Goal: Entertainment & Leisure: Consume media (video, audio)

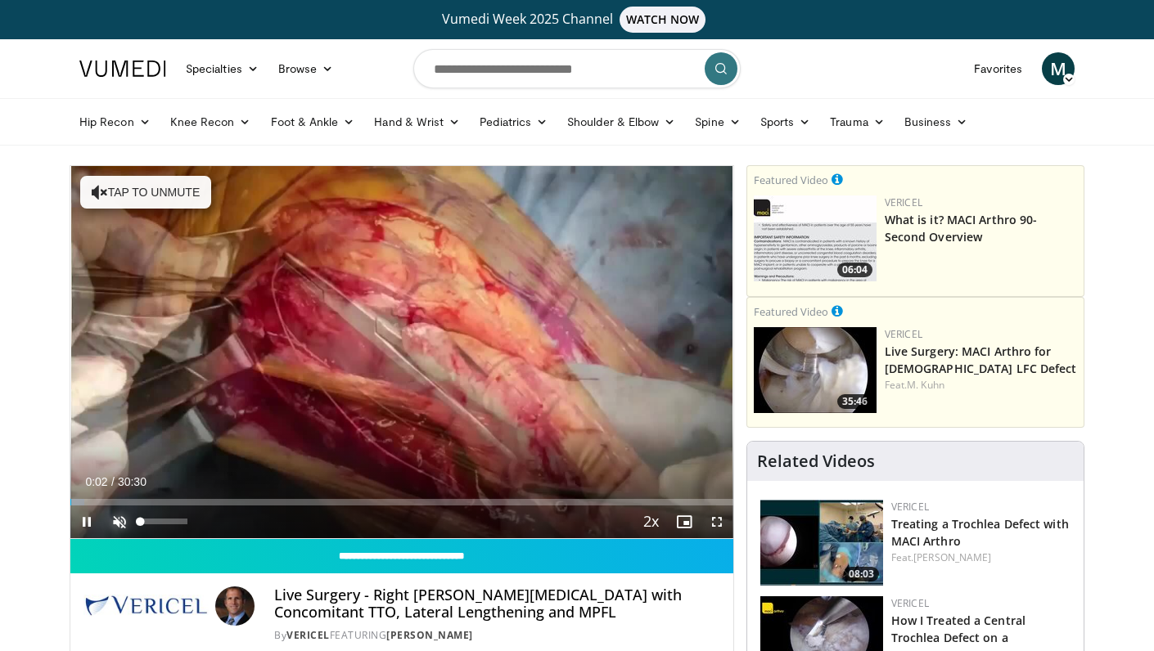
click at [120, 527] on span "Video Player" at bounding box center [119, 522] width 33 height 33
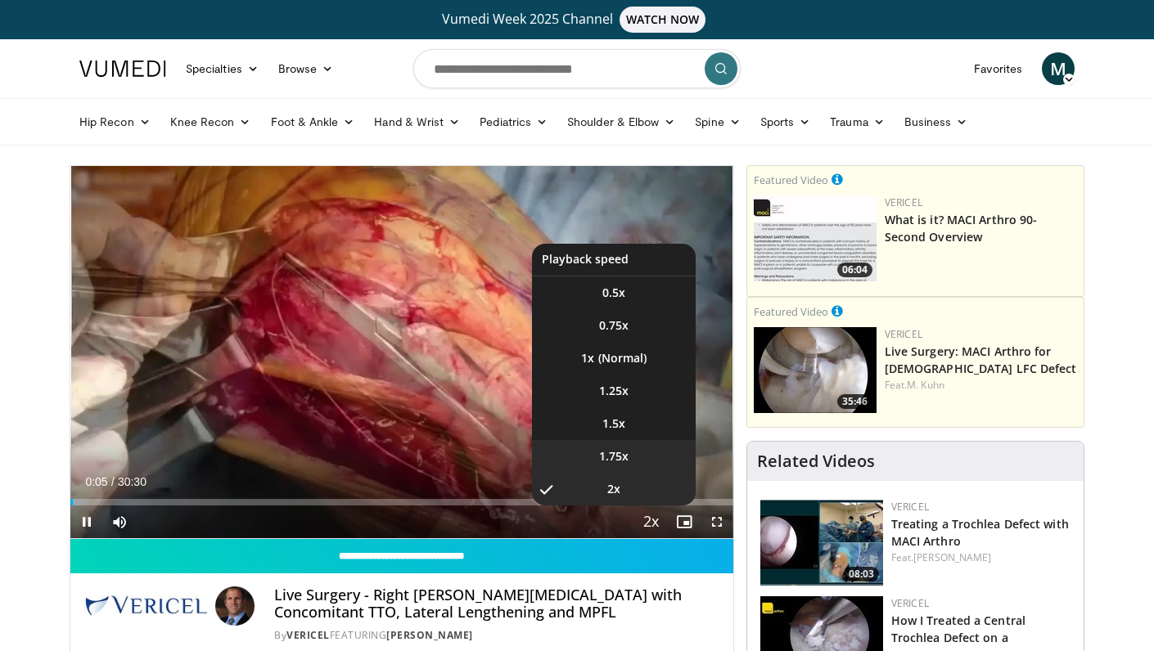
click at [625, 454] on span "1.75x" at bounding box center [613, 456] width 29 height 16
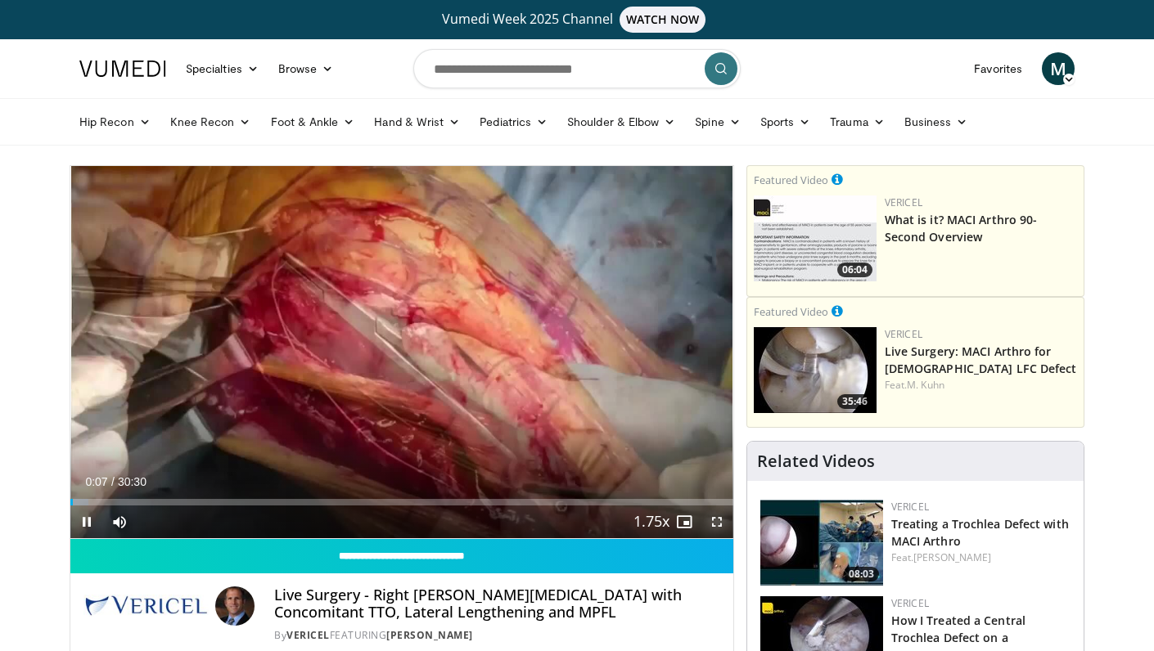
click at [713, 519] on span "Video Player" at bounding box center [716, 522] width 33 height 33
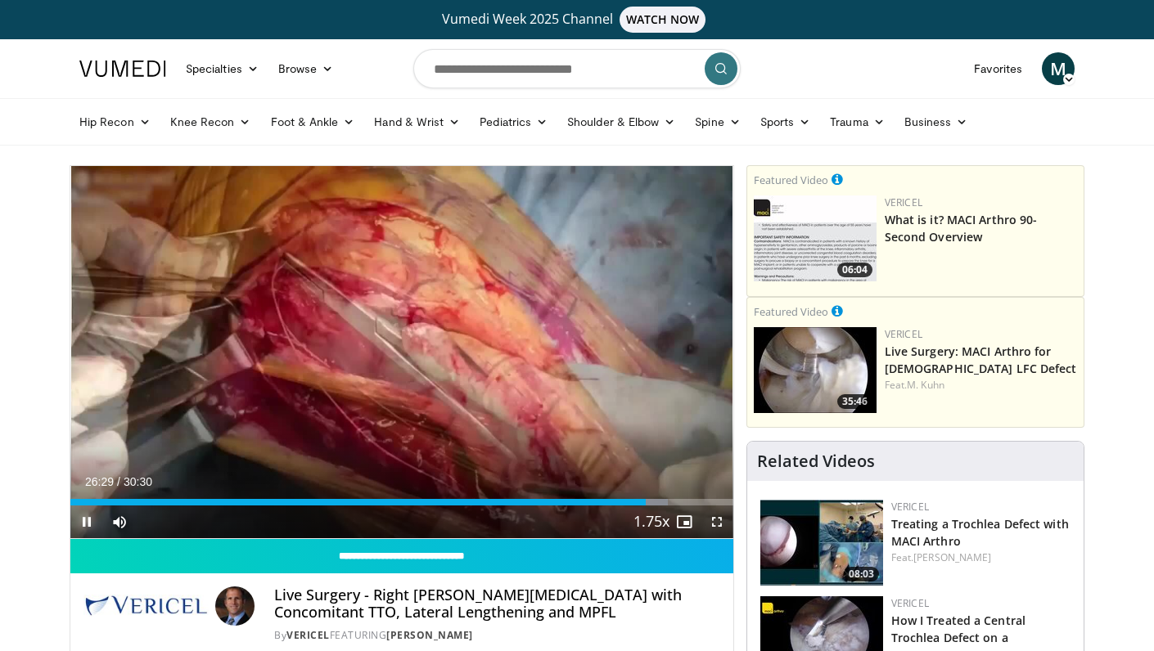
click at [88, 520] on span "Video Player" at bounding box center [86, 522] width 33 height 33
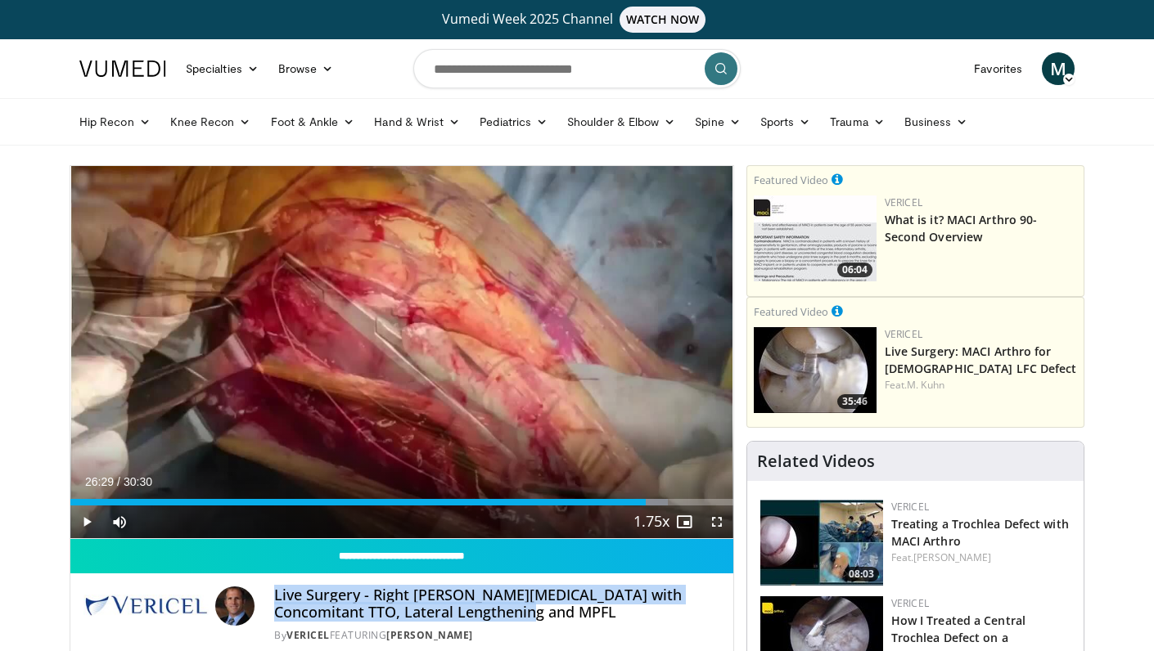
drag, startPoint x: 494, startPoint y: 619, endPoint x: 276, endPoint y: 599, distance: 219.3
click at [276, 599] on h4 "Live Surgery - Right Knee MACI Patella with Concomitant TTO, Lateral Lengthenin…" at bounding box center [496, 604] width 445 height 35
copy h4 "Live Surgery - Right Knee MACI Patella with Concomitant TTO, Lateral Lengthenin…"
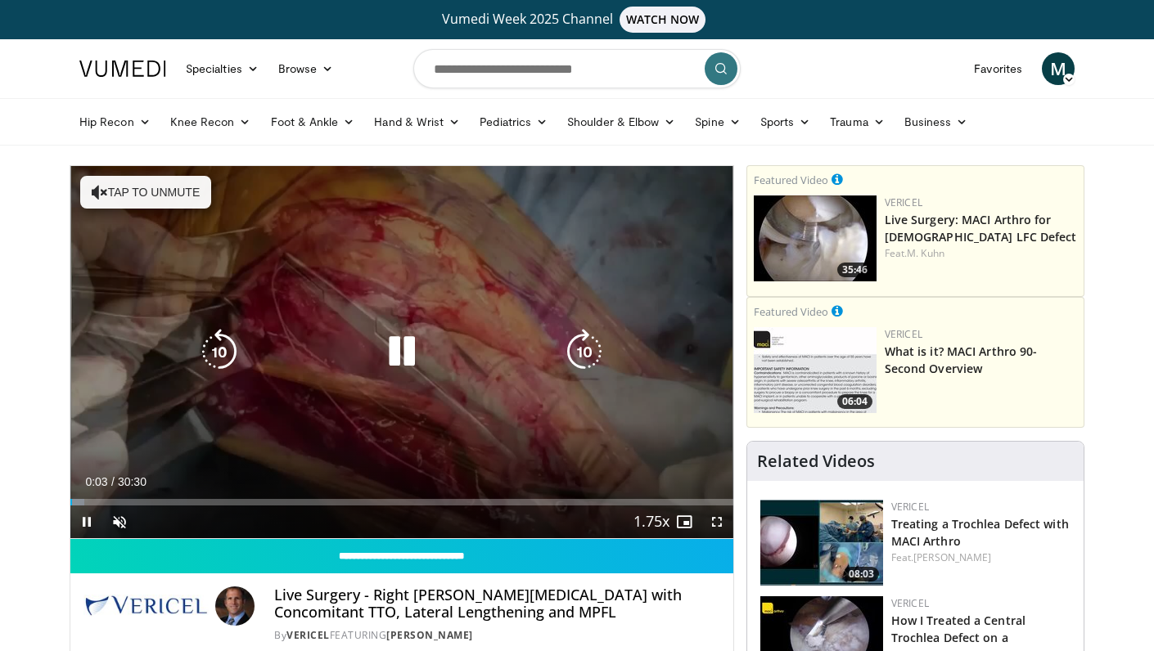
click at [401, 356] on icon "Video Player" at bounding box center [402, 352] width 46 height 46
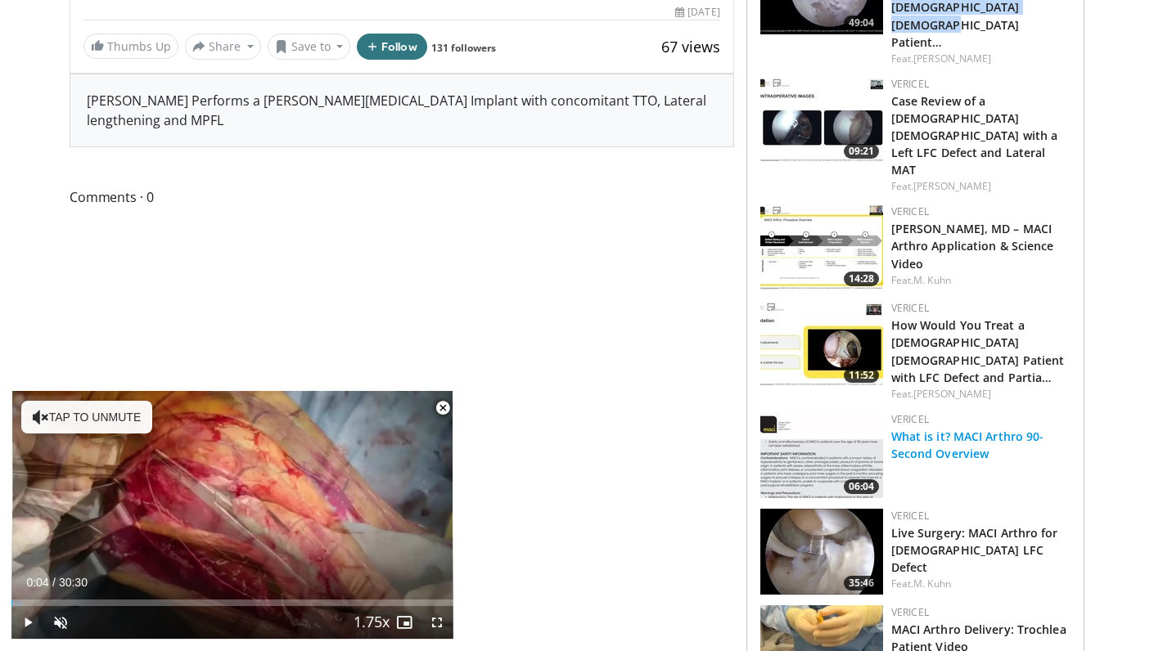
scroll to position [647, 0]
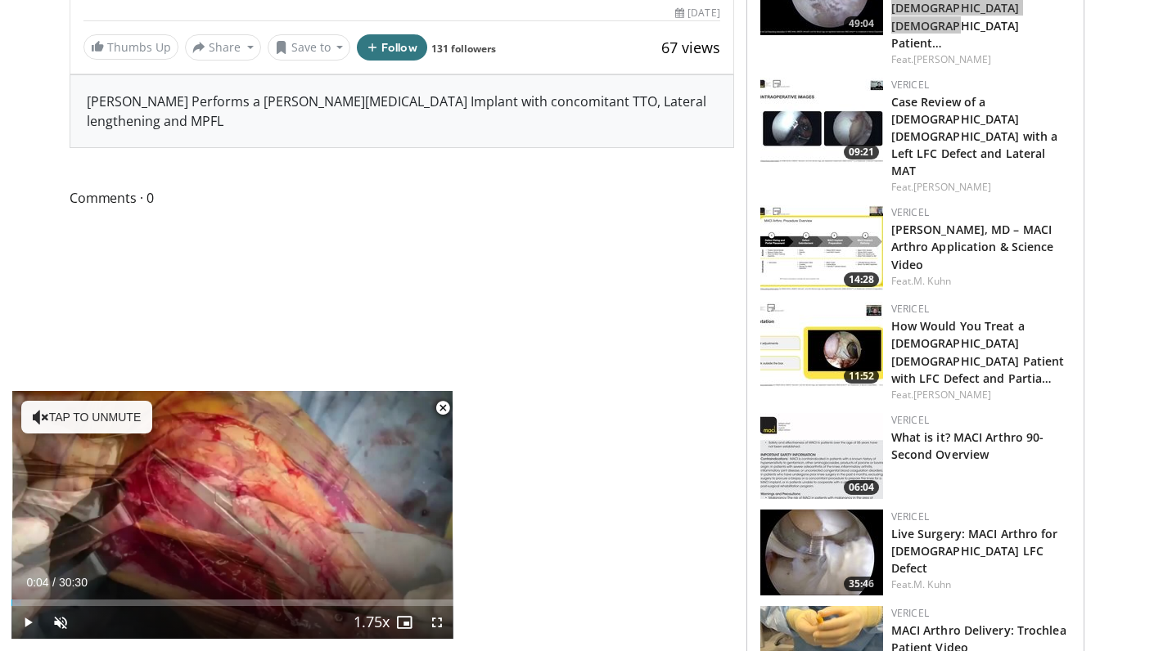
drag, startPoint x: 911, startPoint y: 289, endPoint x: 515, endPoint y: 3, distance: 488.2
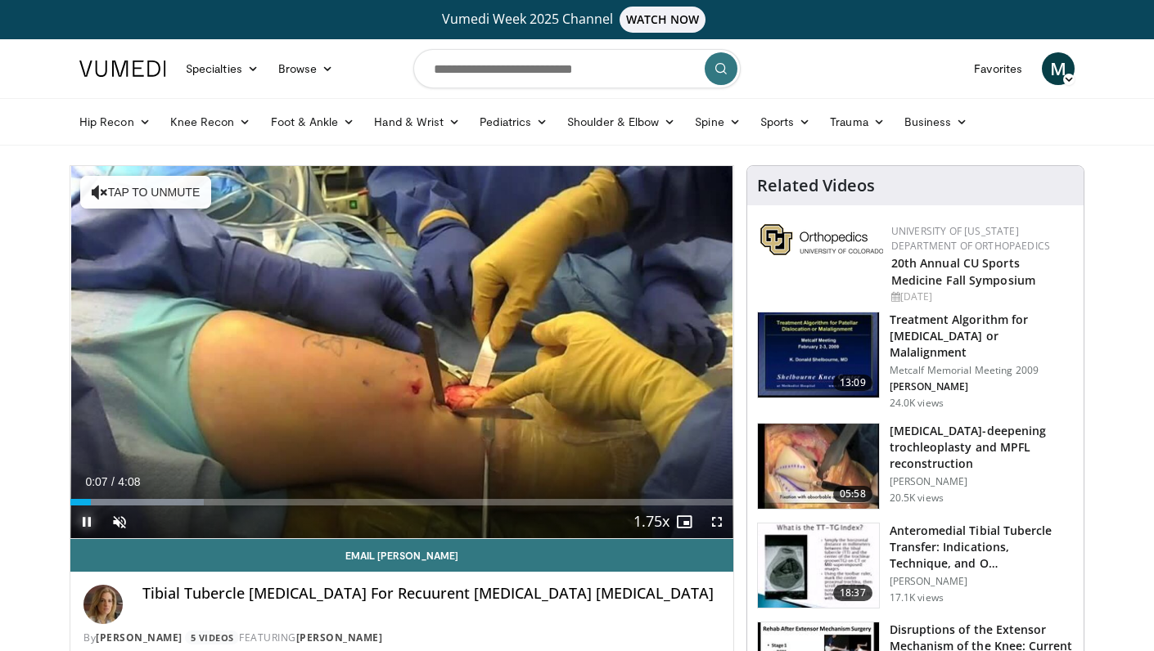
click at [85, 520] on span "Video Player" at bounding box center [86, 522] width 33 height 33
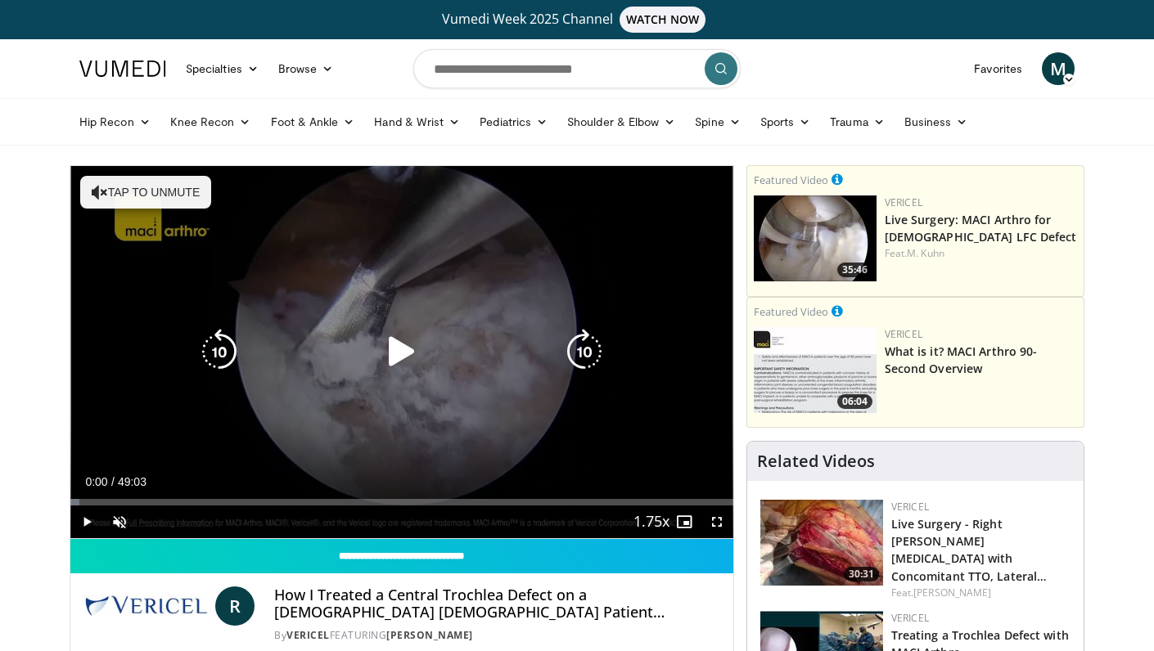
click at [127, 182] on button "Tap to unmute" at bounding box center [145, 192] width 131 height 33
click at [396, 357] on icon "Video Player" at bounding box center [402, 352] width 46 height 46
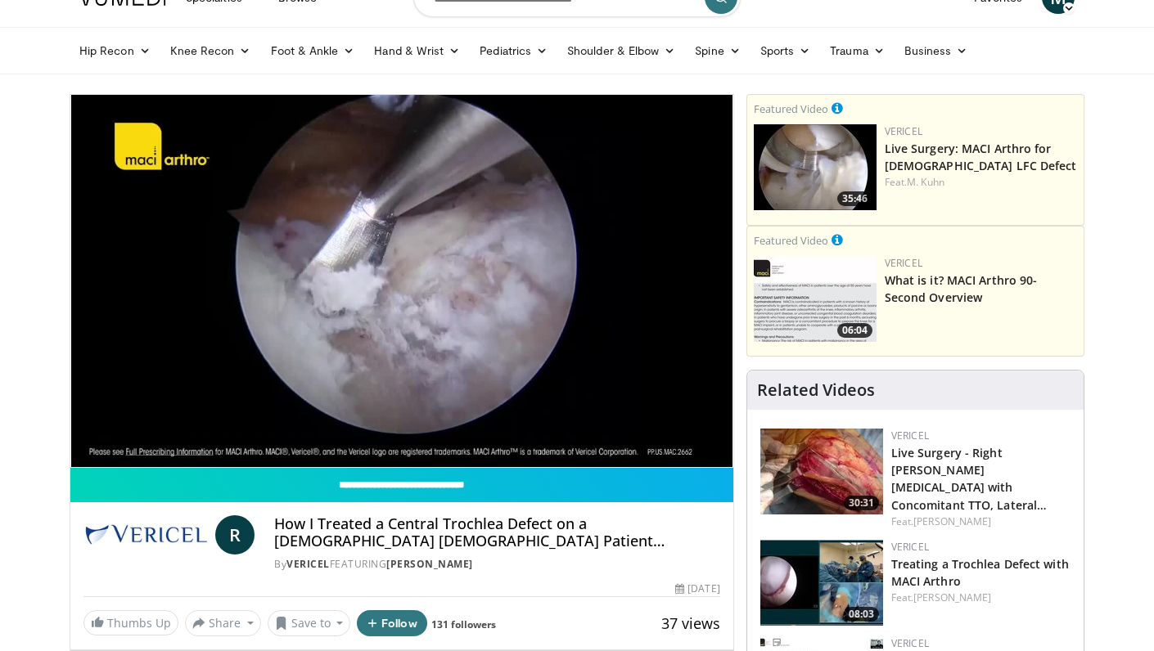
scroll to position [72, 0]
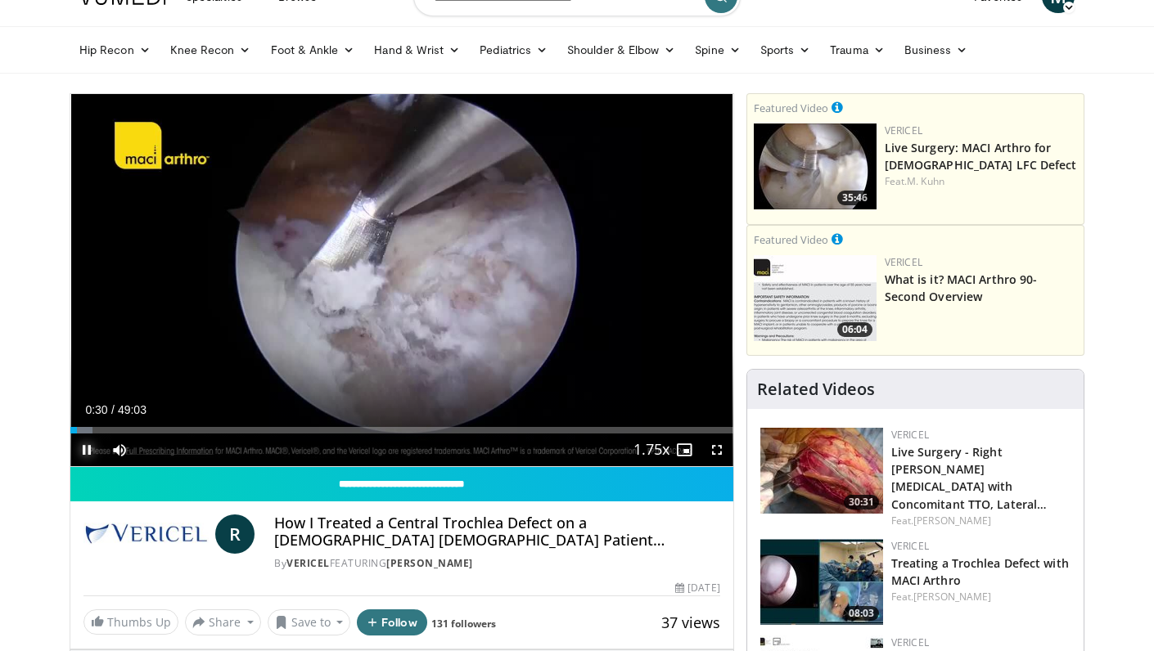
click at [85, 445] on span "Video Player" at bounding box center [86, 450] width 33 height 33
click at [75, 430] on div "Progress Bar" at bounding box center [76, 430] width 2 height 7
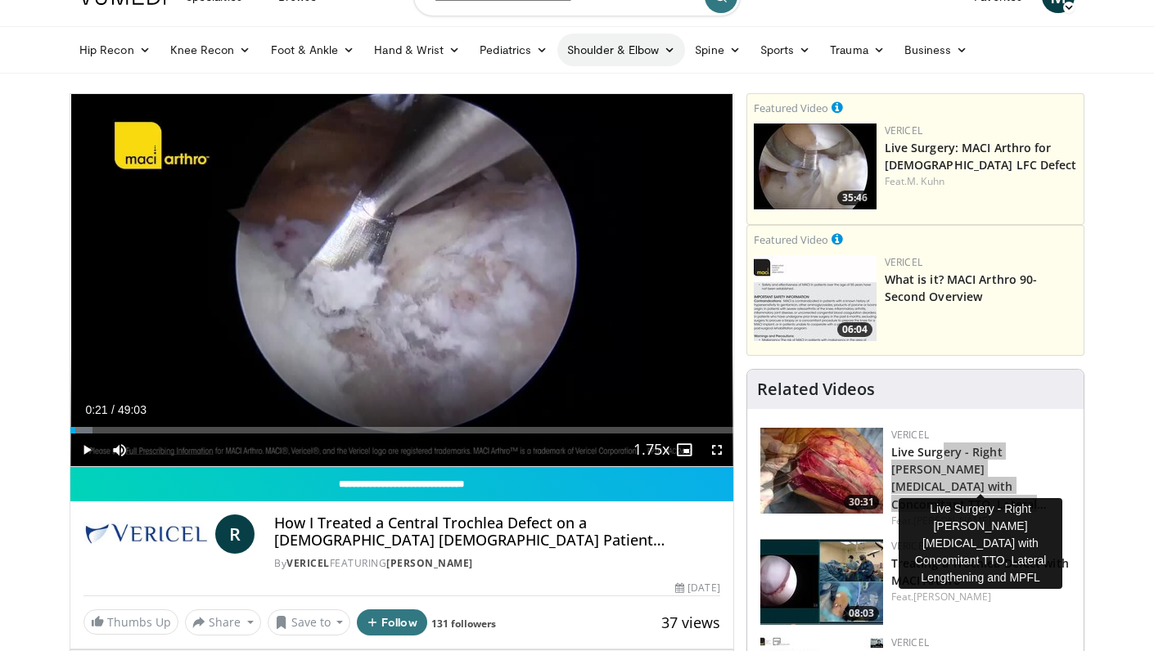
drag, startPoint x: 956, startPoint y: 453, endPoint x: 628, endPoint y: 35, distance: 530.9
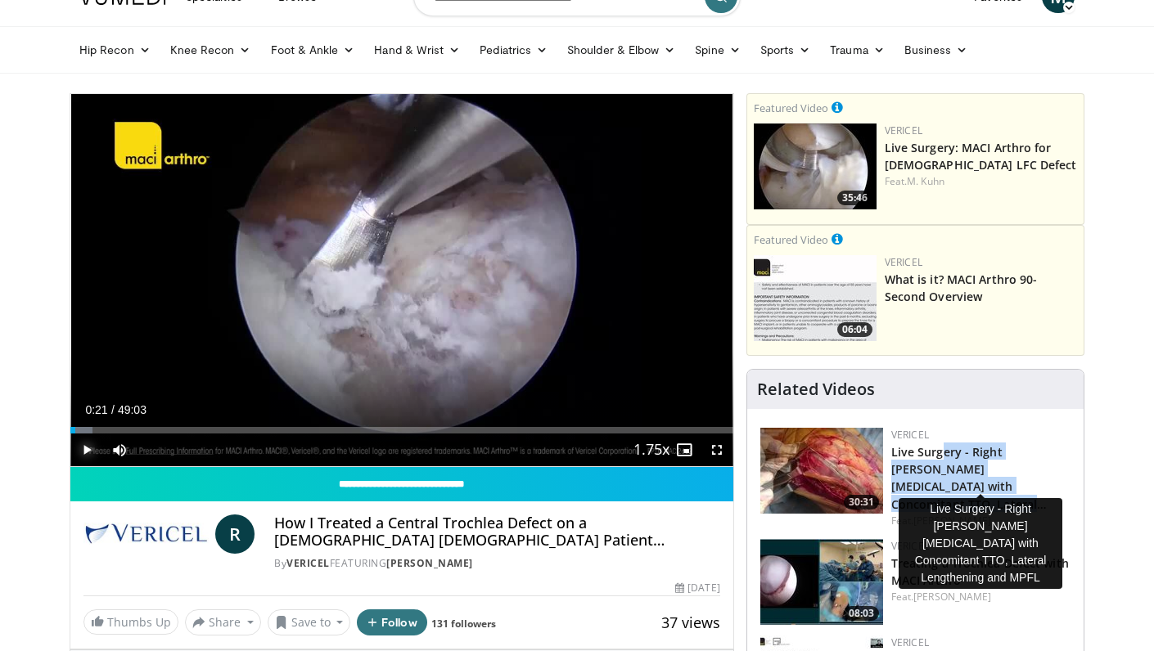
click at [83, 440] on span "Video Player" at bounding box center [86, 450] width 33 height 33
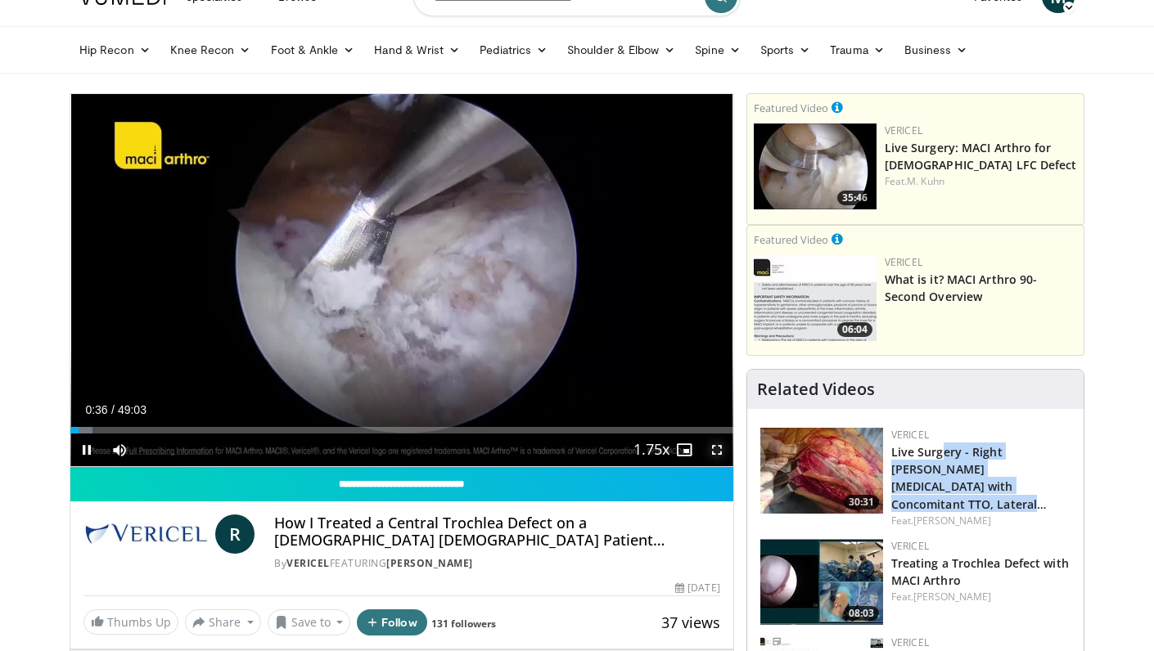
click at [718, 447] on span "Video Player" at bounding box center [716, 450] width 33 height 33
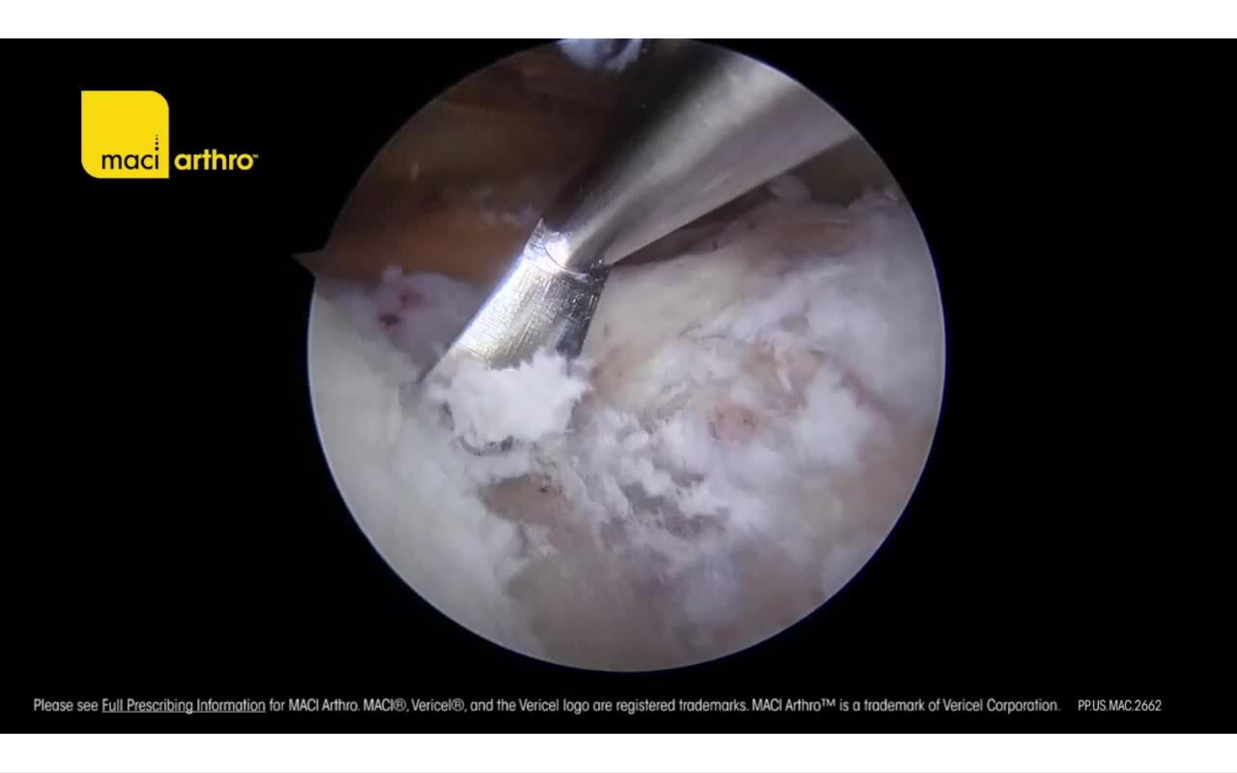
click at [17, 650] on div "10 seconds Tap to unmute" at bounding box center [618, 386] width 1237 height 772
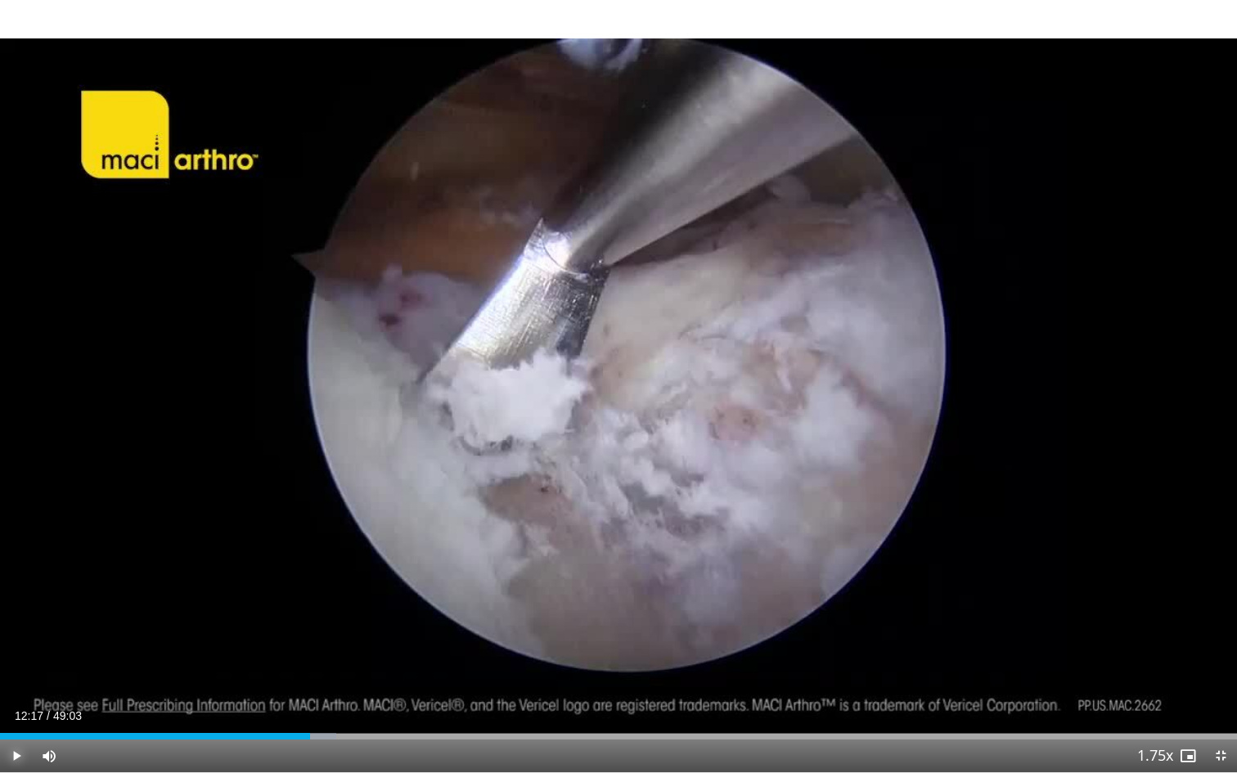
click at [17, 650] on span "Video Player" at bounding box center [16, 756] width 33 height 33
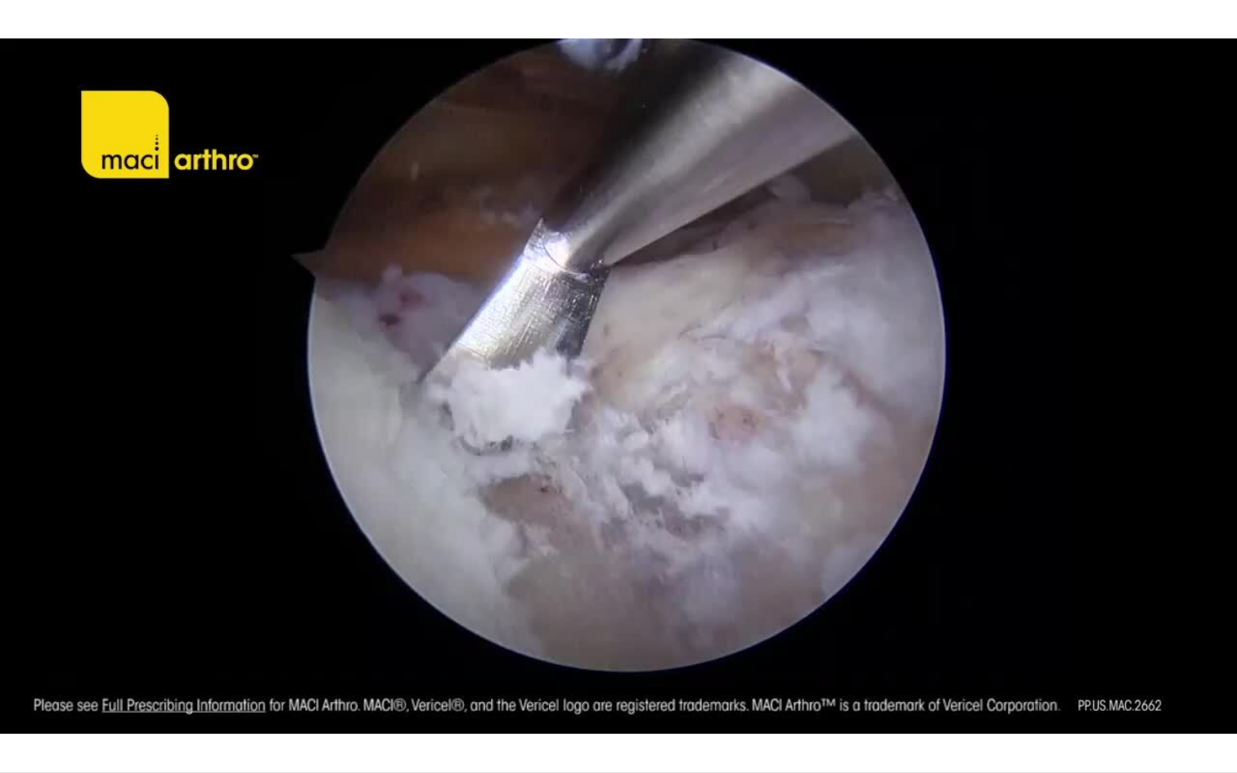
click at [17, 650] on video-js "**********" at bounding box center [618, 386] width 1237 height 773
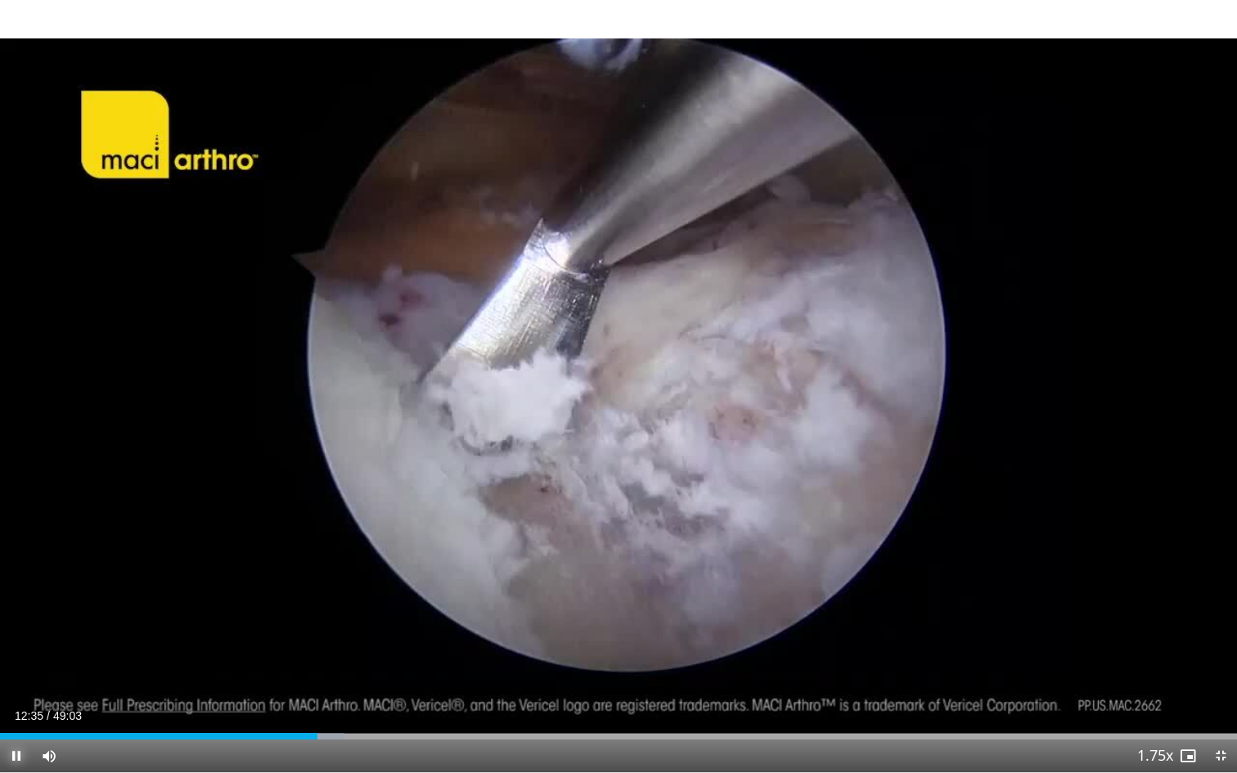
click at [20, 650] on span "Video Player" at bounding box center [16, 756] width 33 height 33
click at [16, 650] on span "Video Player" at bounding box center [16, 756] width 33 height 33
click at [13, 650] on span "Video Player" at bounding box center [16, 756] width 33 height 33
click at [17, 650] on span "Video Player" at bounding box center [16, 756] width 33 height 33
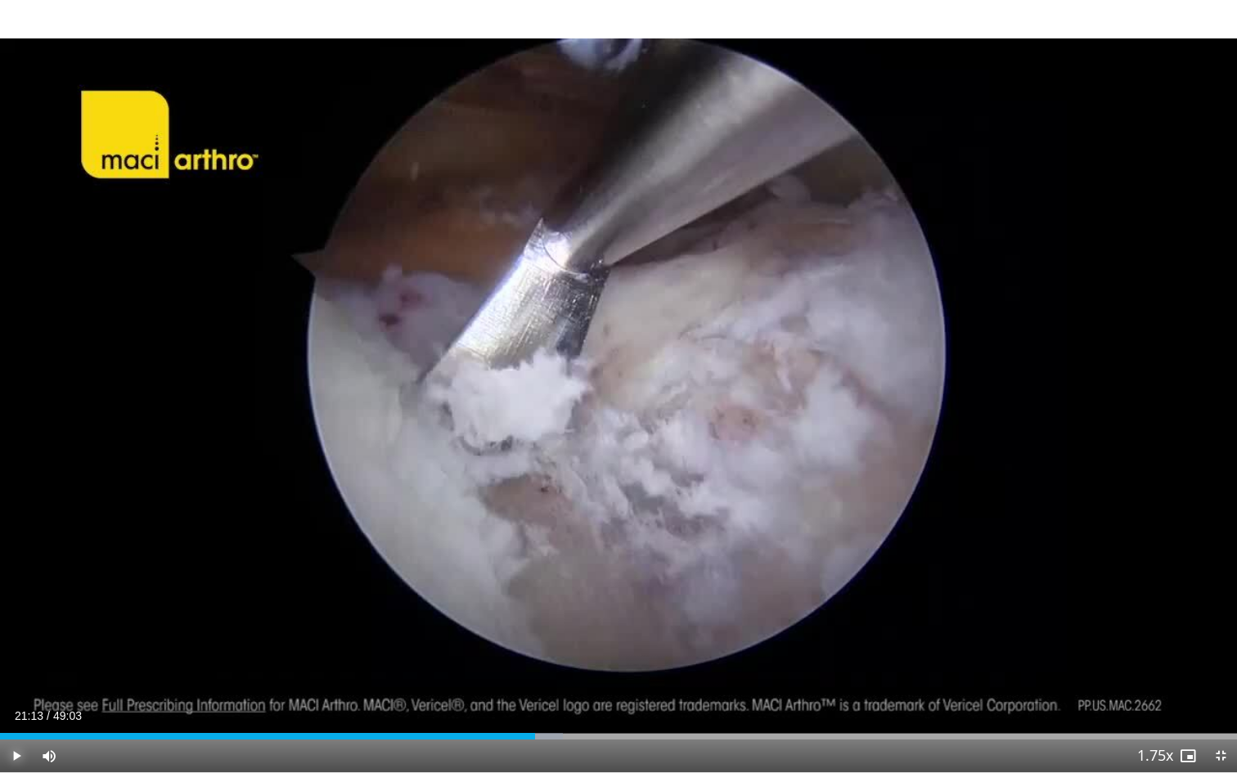
click at [17, 650] on span "Video Player" at bounding box center [16, 756] width 33 height 33
click at [618, 650] on div "Loaded : 46.88% 22:00 24:30" at bounding box center [618, 732] width 1237 height 16
click at [653, 650] on div "Loaded : 52.31% 24:39 25:47" at bounding box center [618, 732] width 1237 height 16
click at [704, 650] on div "Loaded : 55.03% 26:00 27:58" at bounding box center [618, 732] width 1237 height 16
click at [726, 650] on div "Progress Bar" at bounding box center [727, 736] width 2 height 7
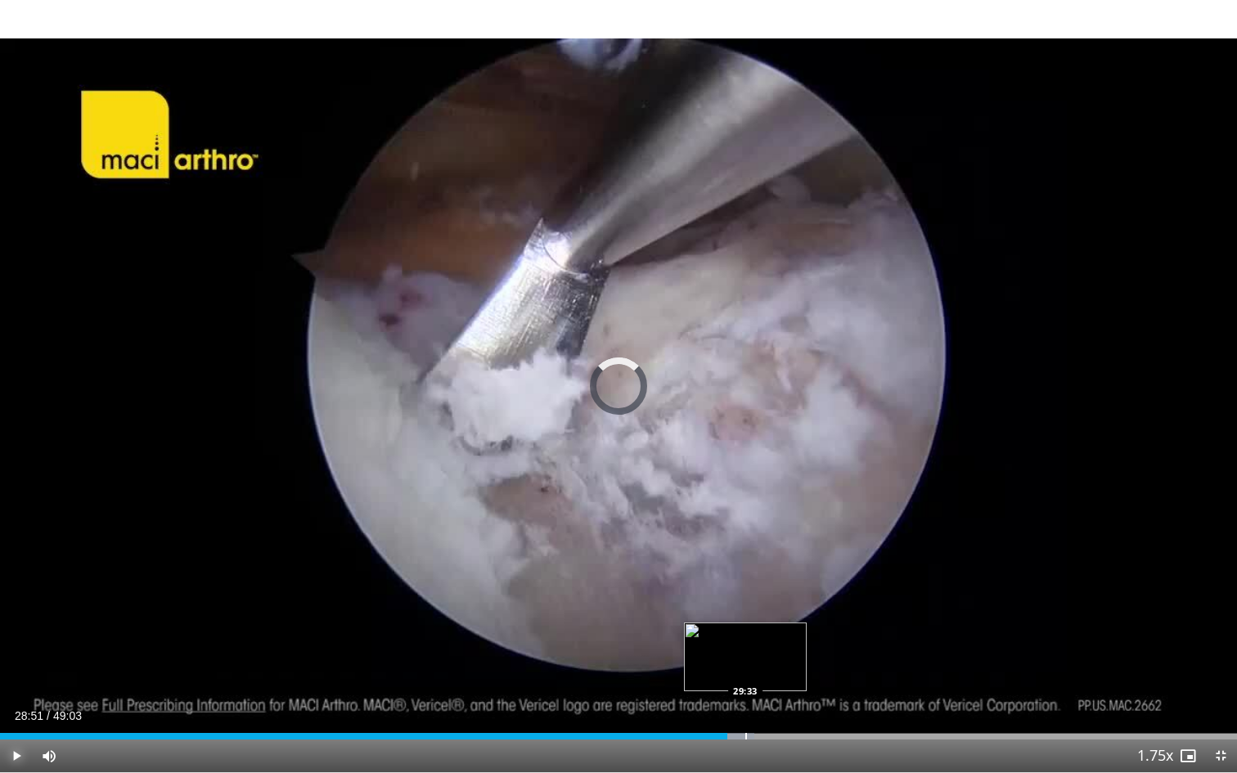
click at [745, 650] on div "Progress Bar" at bounding box center [746, 736] width 2 height 7
click at [770, 650] on div "Current Time 29:35 / Duration 49:03 Pause Skip Backward Skip Forward Mute Loade…" at bounding box center [618, 756] width 1237 height 33
click at [779, 650] on div "Progress Bar" at bounding box center [780, 736] width 2 height 7
click at [799, 650] on div "Loaded : 65.22% 30:56 31:42" at bounding box center [618, 732] width 1237 height 16
click at [841, 650] on div "Progress Bar" at bounding box center [842, 736] width 2 height 7
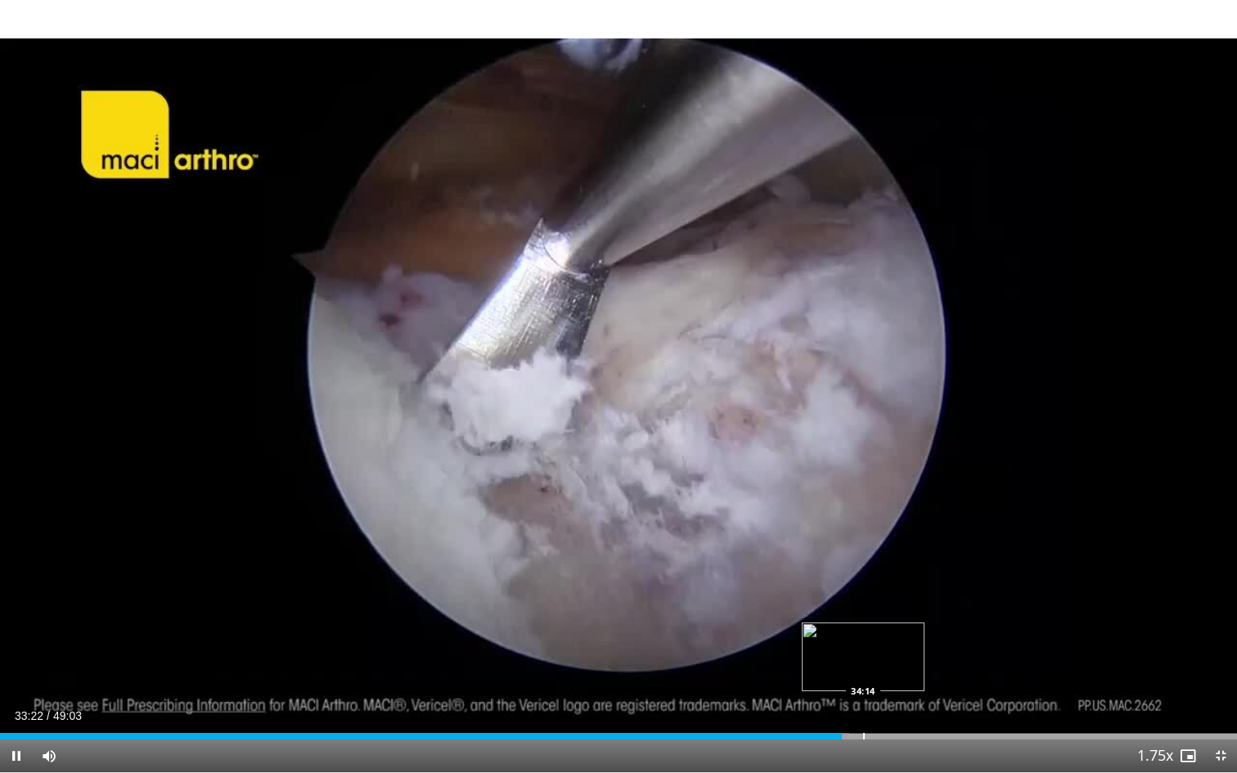
click at [863, 650] on div "Progress Bar" at bounding box center [864, 736] width 2 height 7
click at [853, 650] on div "Loaded : 0.00% 34:20 33:50" at bounding box center [618, 736] width 1237 height 7
click at [877, 650] on div "Progress Bar" at bounding box center [878, 736] width 2 height 7
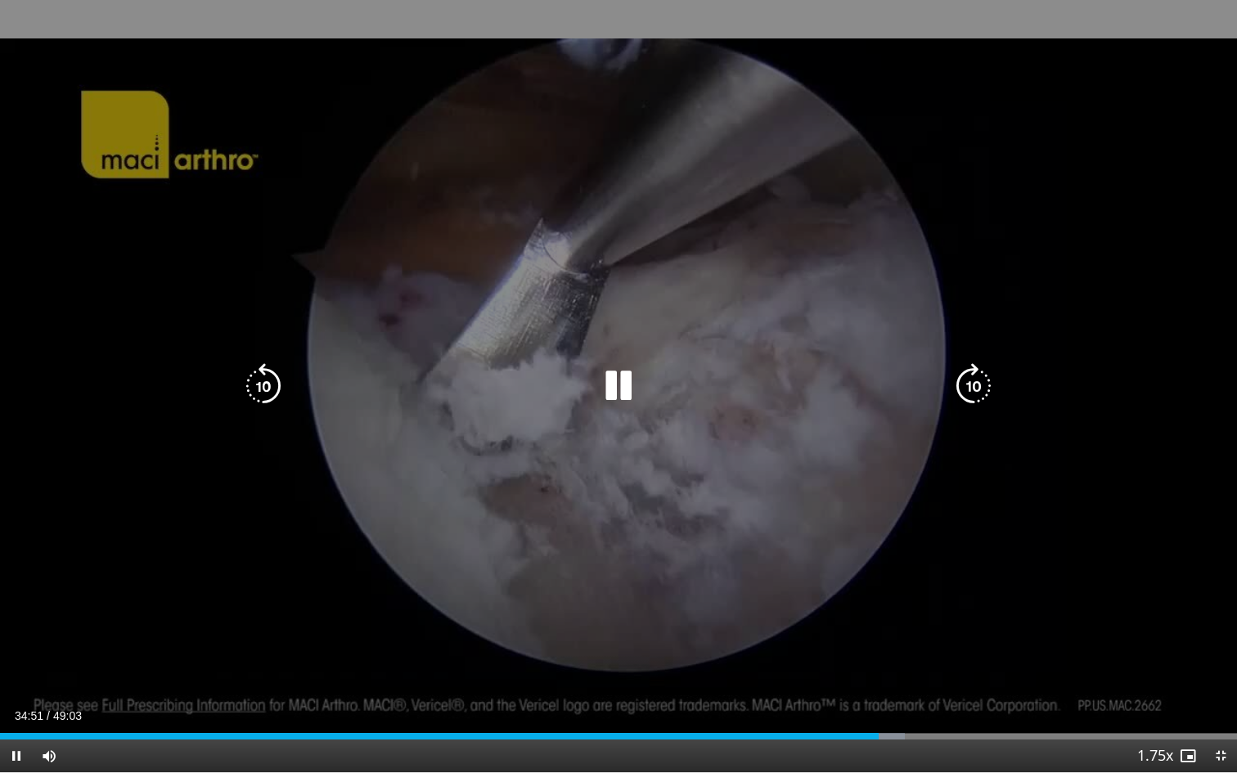
click at [0, 0] on div "Progress Bar" at bounding box center [0, 0] width 0 height 0
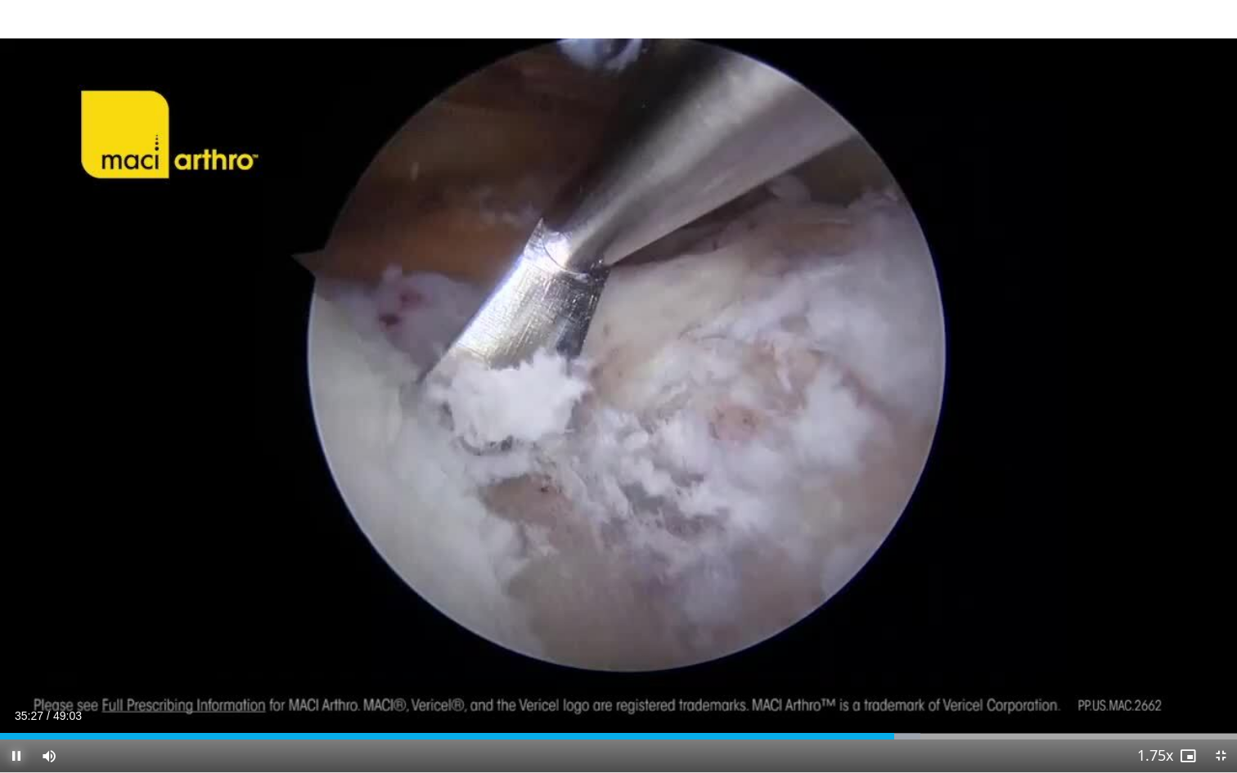
click at [16, 650] on span "Video Player" at bounding box center [16, 756] width 33 height 33
click at [919, 650] on div "Progress Bar" at bounding box center [920, 736] width 2 height 7
click at [934, 650] on div "Loaded : 76.43% 37:03 37:01" at bounding box center [618, 732] width 1237 height 16
click at [949, 650] on div "Progress Bar" at bounding box center [950, 736] width 2 height 7
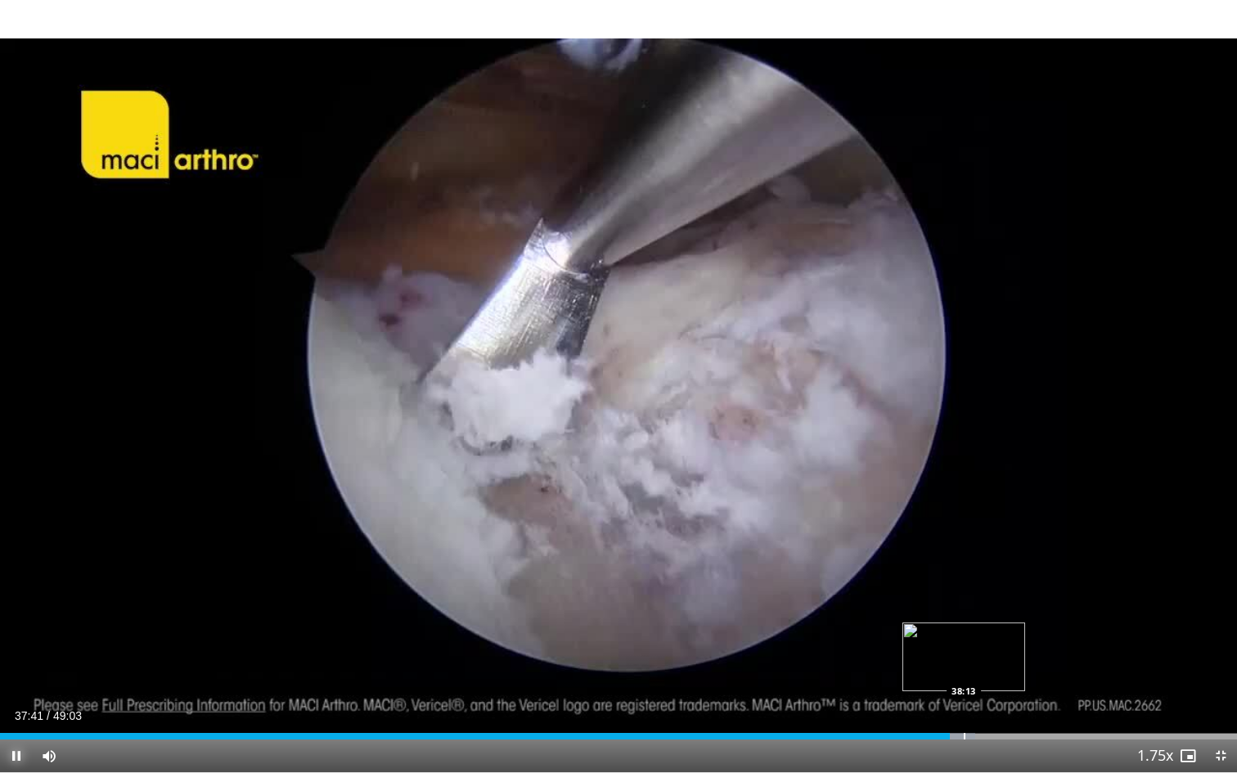
click at [964, 650] on div "Progress Bar" at bounding box center [965, 736] width 2 height 7
click at [987, 650] on div "Progress Bar" at bounding box center [988, 736] width 2 height 7
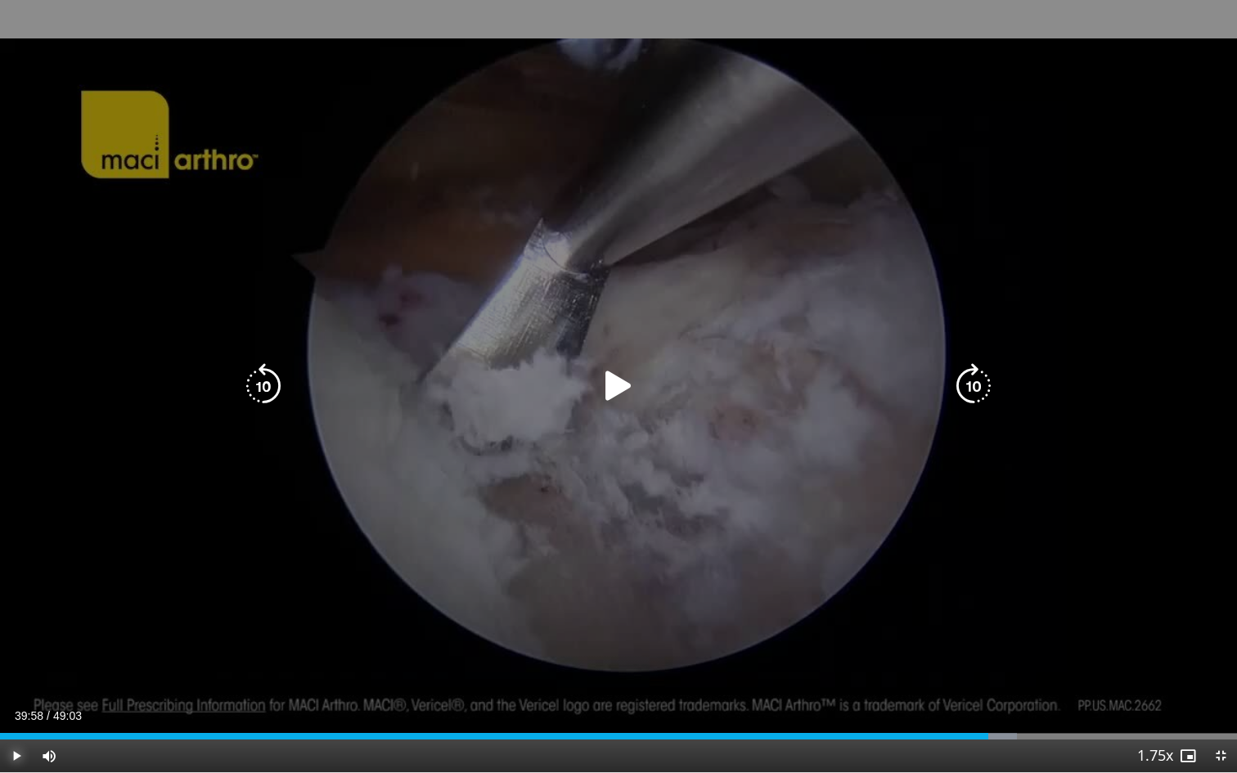
click at [1007, 650] on div "Progress Bar" at bounding box center [996, 736] width 41 height 7
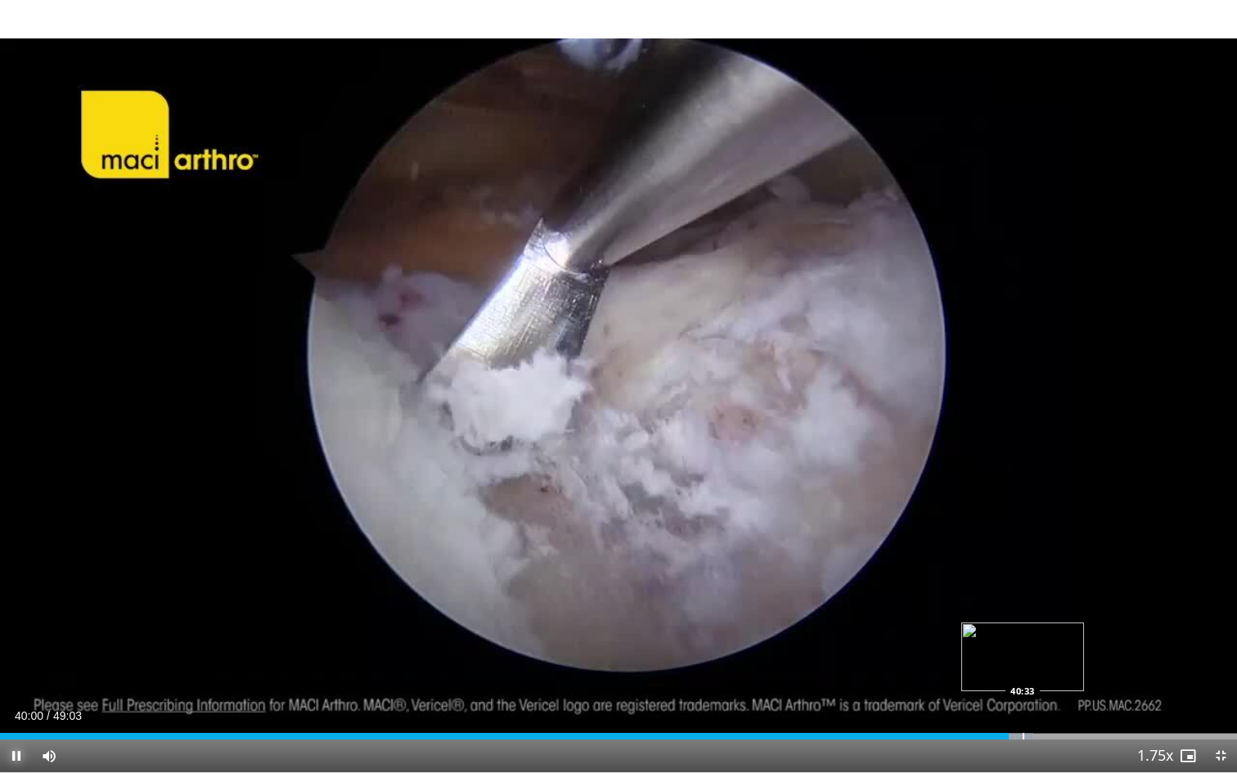
click at [1023, 650] on div "Progress Bar" at bounding box center [1024, 736] width 2 height 7
click at [1048, 650] on div "Progress Bar" at bounding box center [1049, 736] width 2 height 7
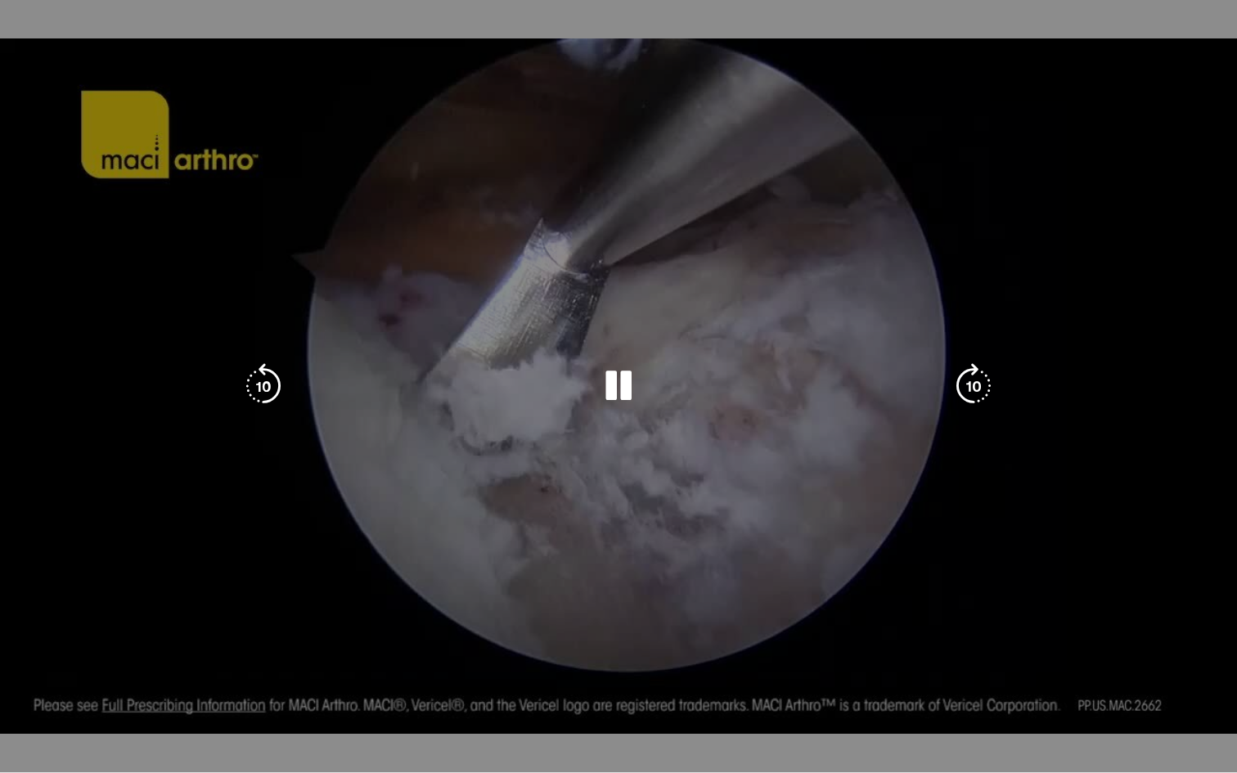
click at [1029, 650] on div "Loaded : 86.93% 41:36 41:34" at bounding box center [618, 736] width 1237 height 7
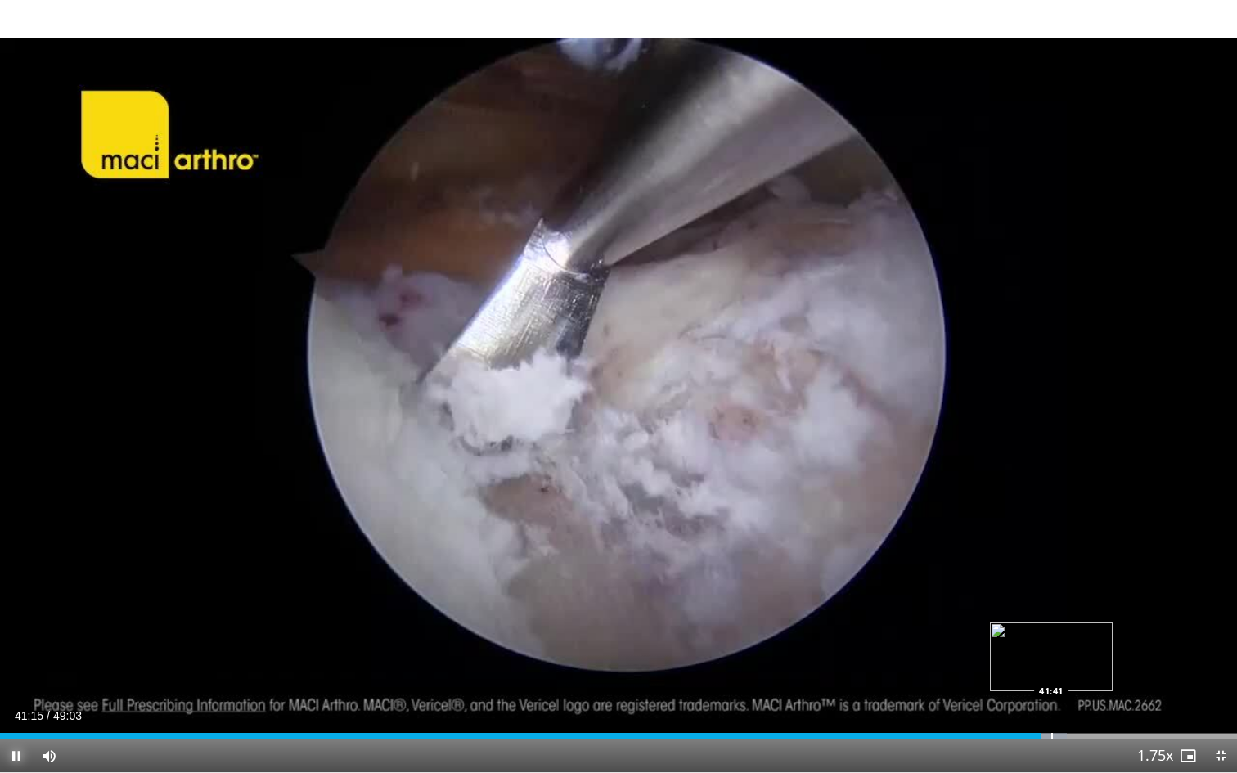
click at [1051, 650] on div "Loaded : 86.26% 41:15 41:41" at bounding box center [618, 732] width 1237 height 16
click at [1069, 650] on div "Progress Bar" at bounding box center [1063, 736] width 41 height 7
click at [1082, 650] on div "Progress Bar" at bounding box center [1083, 736] width 2 height 7
click at [1099, 650] on div "Progress Bar" at bounding box center [1100, 736] width 2 height 7
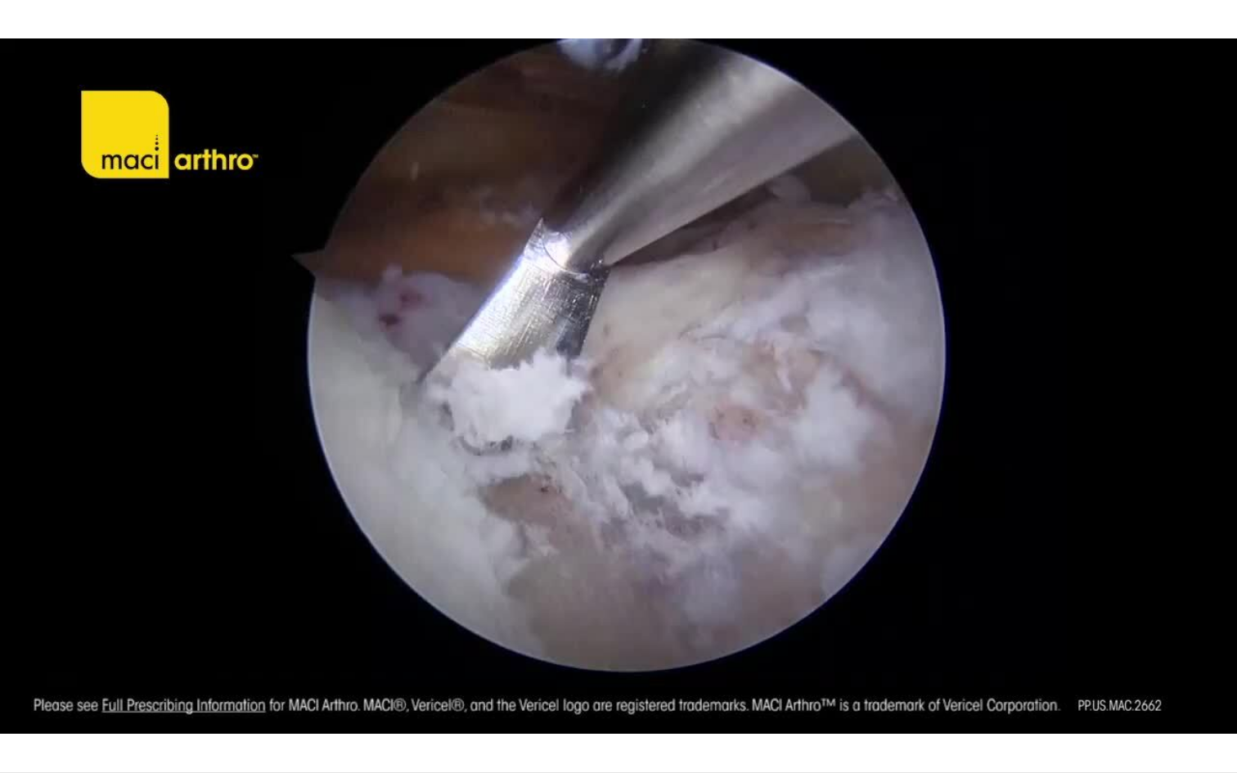
click at [1109, 650] on div "10 seconds Tap to unmute" at bounding box center [618, 386] width 1237 height 772
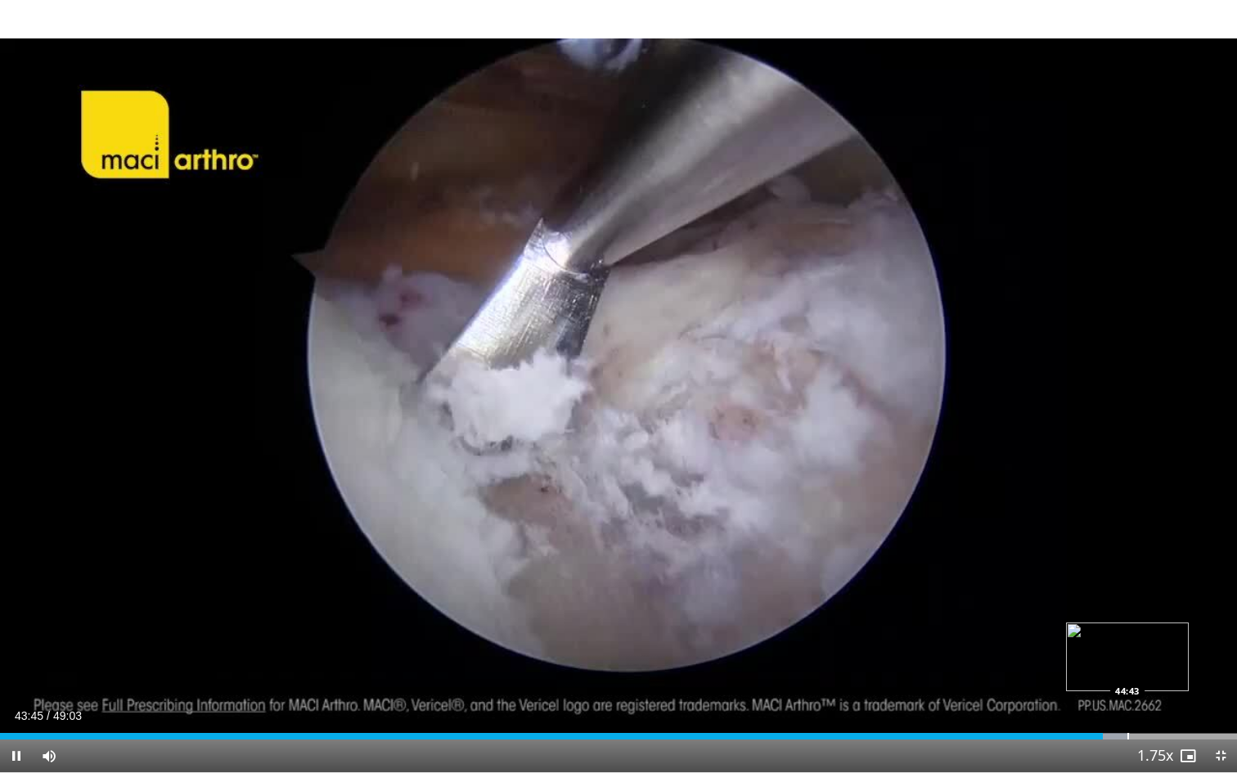
click at [1127, 650] on div "Progress Bar" at bounding box center [1128, 736] width 2 height 7
click at [1147, 650] on div "Progress Bar" at bounding box center [1148, 736] width 2 height 7
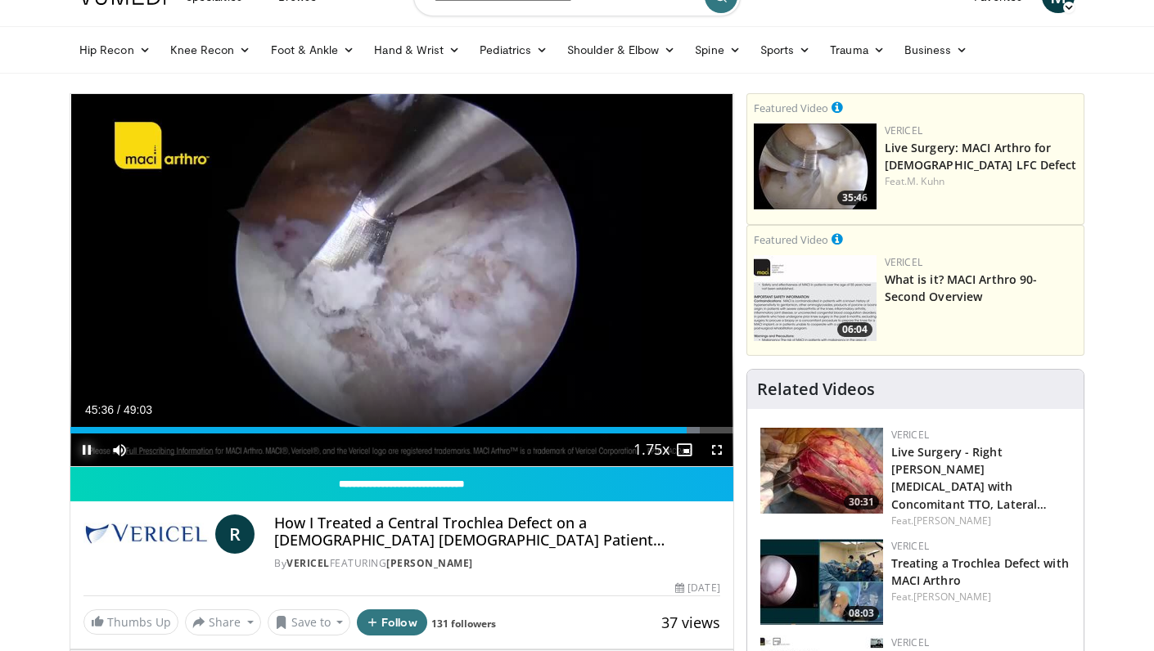
click at [84, 450] on span "Video Player" at bounding box center [86, 450] width 33 height 33
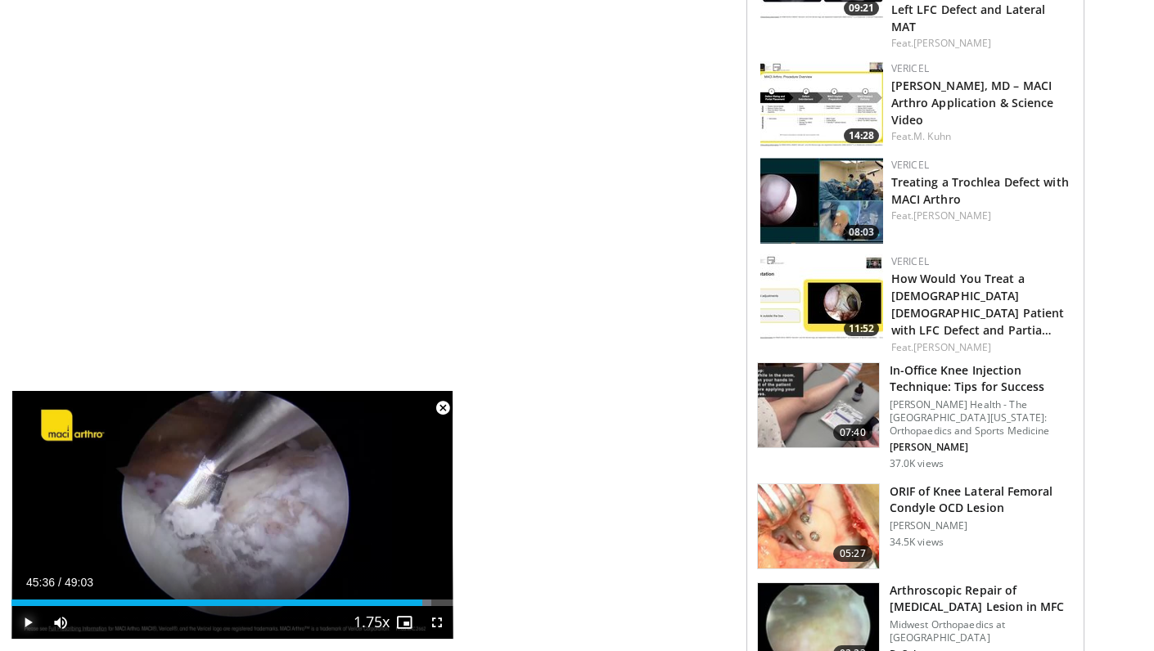
scroll to position [1856, 0]
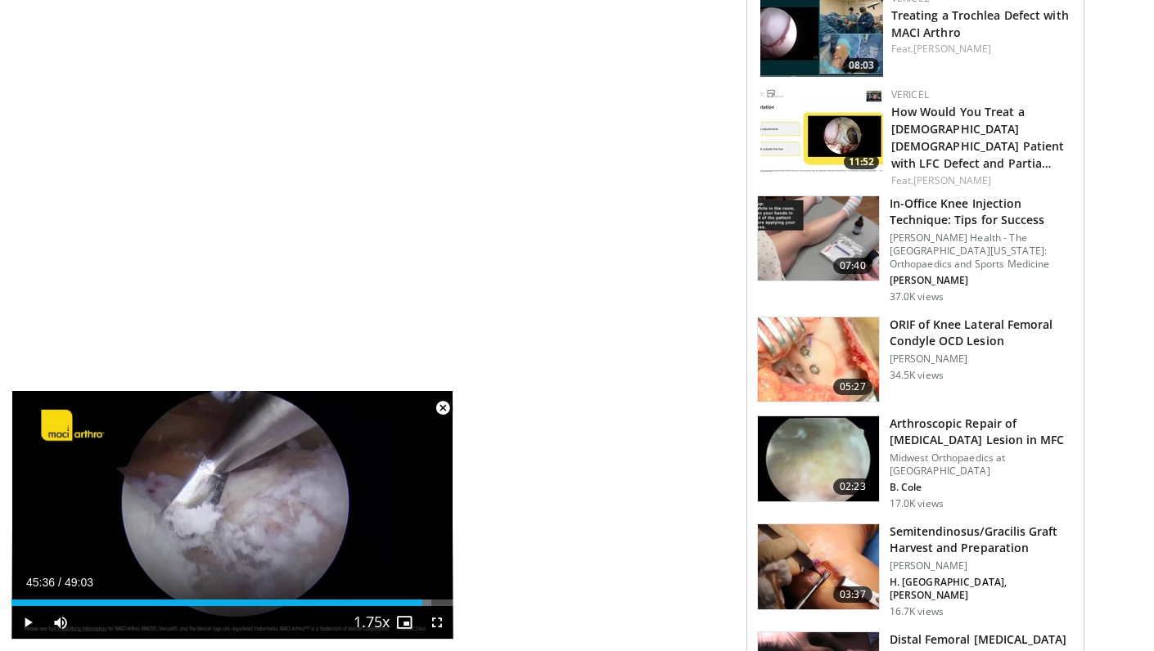
click at [1022, 317] on h3 "ORIF of Knee Lateral Femoral Condyle OCD Lesion" at bounding box center [981, 333] width 184 height 33
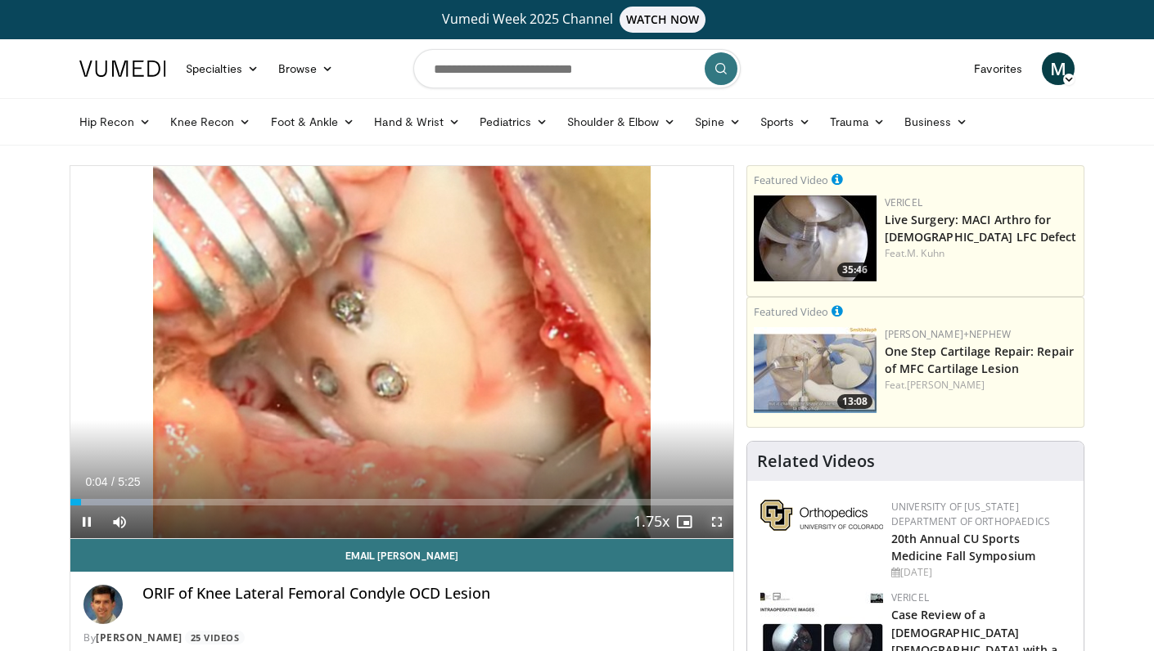
click at [715, 520] on span "Video Player" at bounding box center [716, 522] width 33 height 33
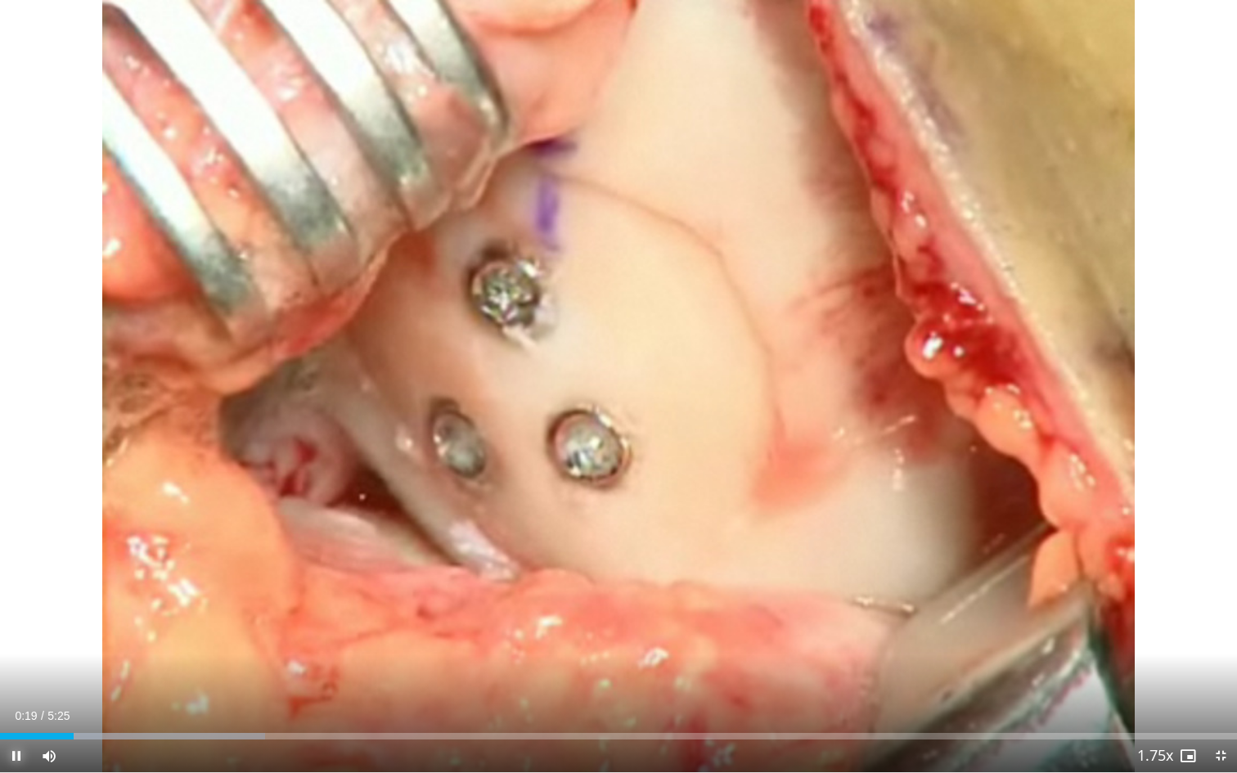
click at [14, 650] on span "Video Player" at bounding box center [16, 756] width 33 height 33
